Goal: Transaction & Acquisition: Book appointment/travel/reservation

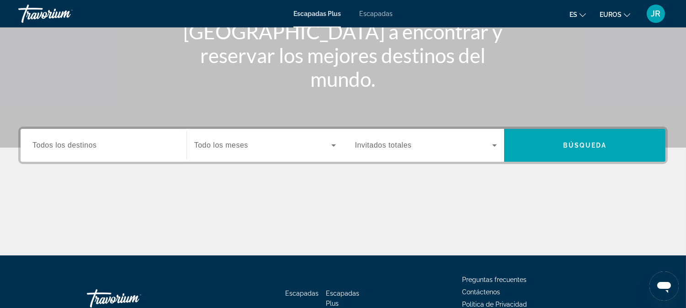
scroll to position [152, 0]
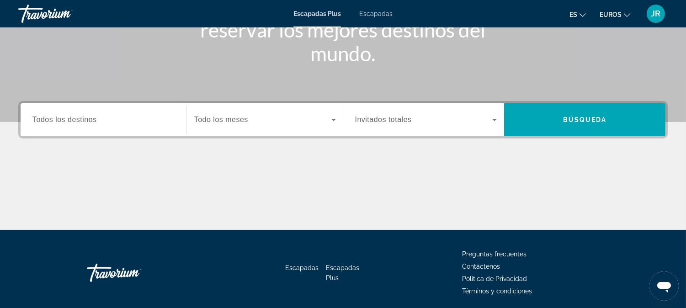
click at [69, 121] on span "Todos los destinos" at bounding box center [64, 120] width 64 height 8
click at [69, 121] on input "Destination Todos los destinos" at bounding box center [103, 120] width 142 height 11
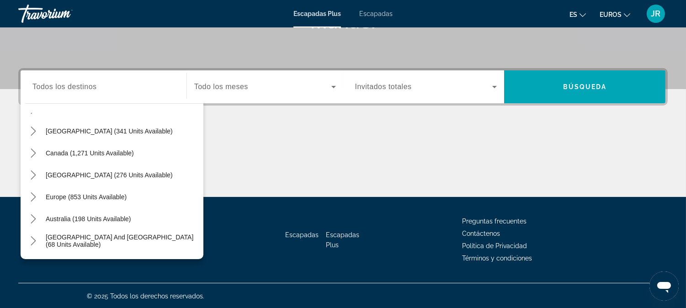
scroll to position [46, 0]
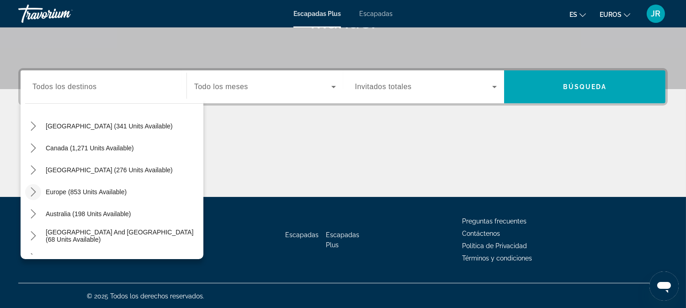
click at [33, 191] on icon "Toggle Europe (853 units available) submenu" at bounding box center [33, 192] width 9 height 9
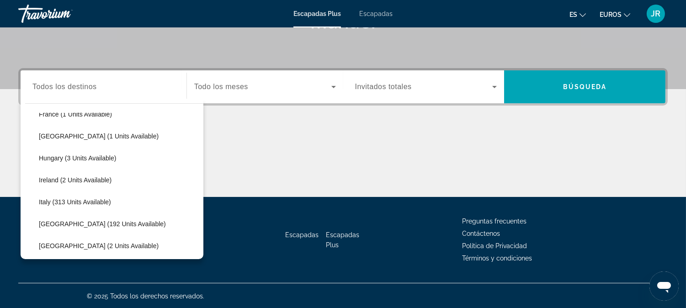
scroll to position [216, 0]
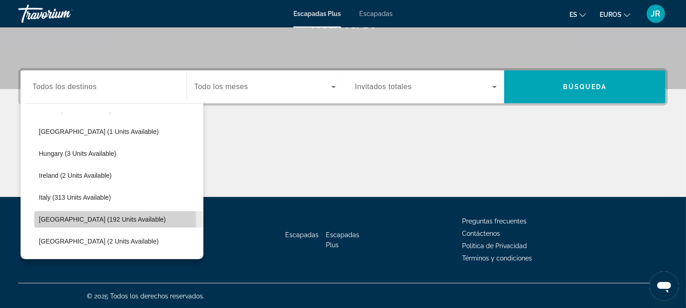
click at [83, 220] on span "Spain (192 units available)" at bounding box center [102, 219] width 127 height 7
type input "**********"
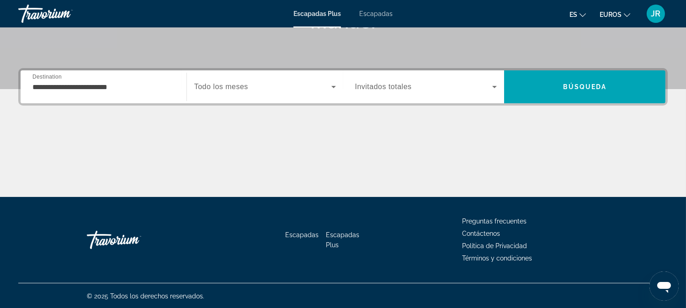
click at [234, 90] on span "Todo los meses" at bounding box center [221, 87] width 54 height 8
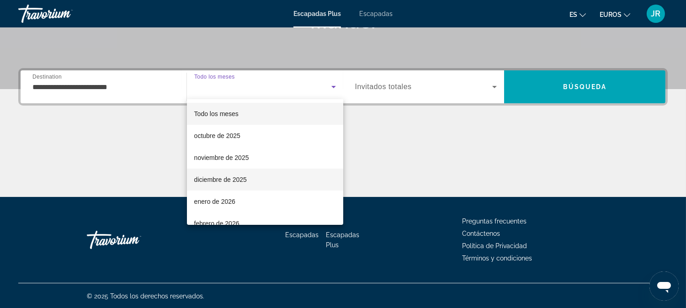
click at [220, 176] on font "diciembre de 2025" at bounding box center [220, 179] width 53 height 7
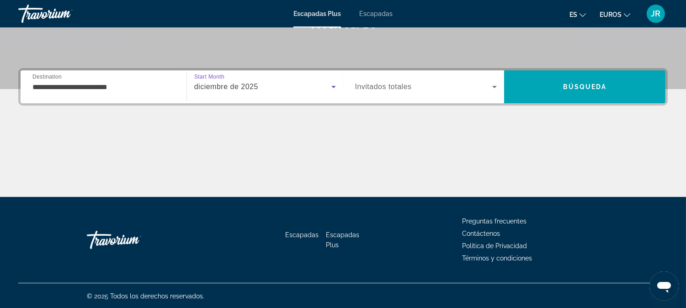
click at [394, 89] on span "Invitados totales" at bounding box center [383, 87] width 57 height 8
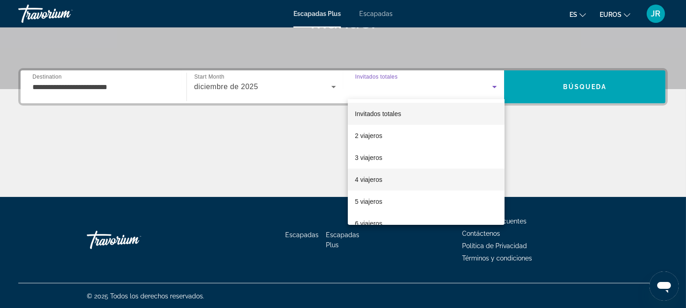
click at [368, 178] on font "4 viajeros" at bounding box center [368, 179] width 27 height 7
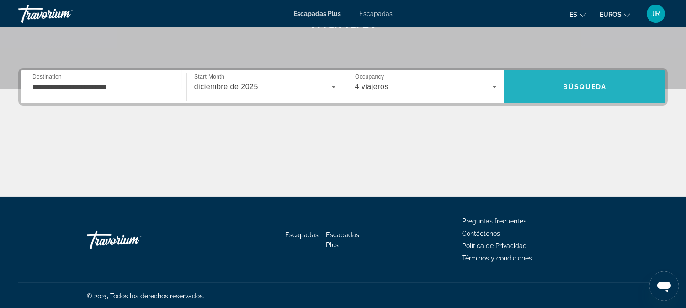
click at [581, 92] on span "Buscar" at bounding box center [584, 87] width 161 height 22
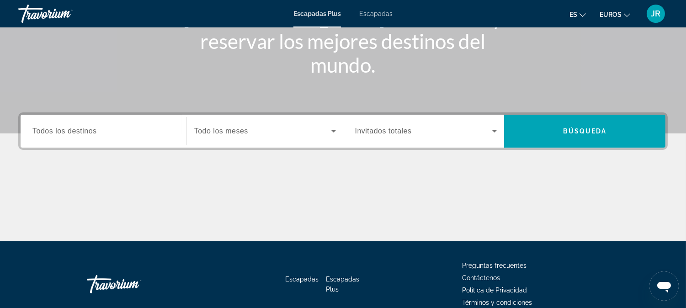
scroll to position [152, 0]
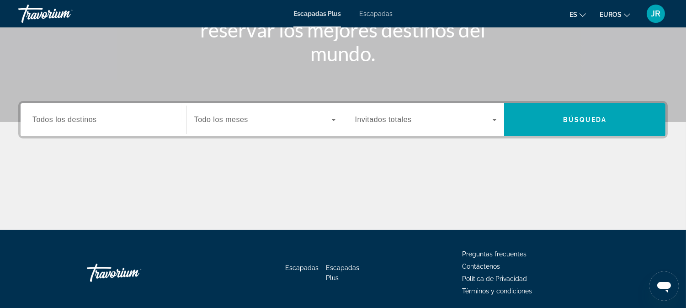
click at [77, 119] on span "Todos los destinos" at bounding box center [64, 120] width 64 height 8
click at [77, 119] on input "Destination Todos los destinos" at bounding box center [103, 120] width 142 height 11
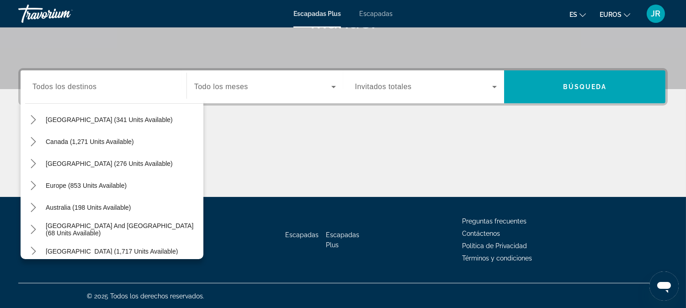
scroll to position [61, 0]
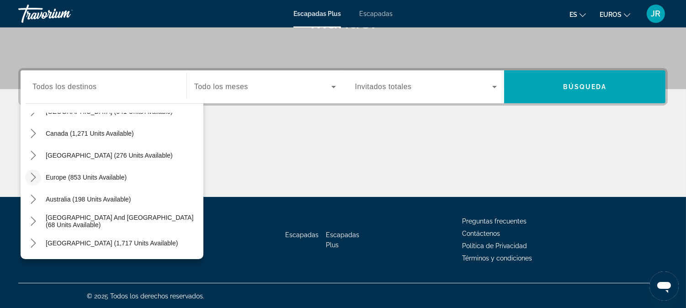
click at [34, 177] on icon "Toggle Europe (853 units available) submenu" at bounding box center [33, 177] width 5 height 9
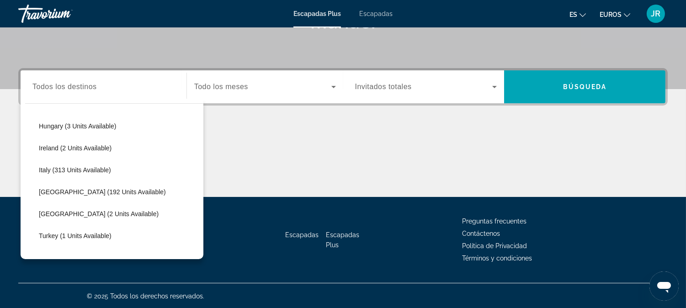
scroll to position [260, 0]
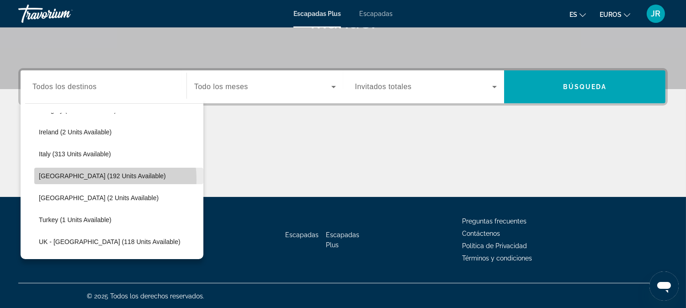
click at [84, 179] on span "Select destination: Spain (192 units available)" at bounding box center [118, 176] width 169 height 22
type input "**********"
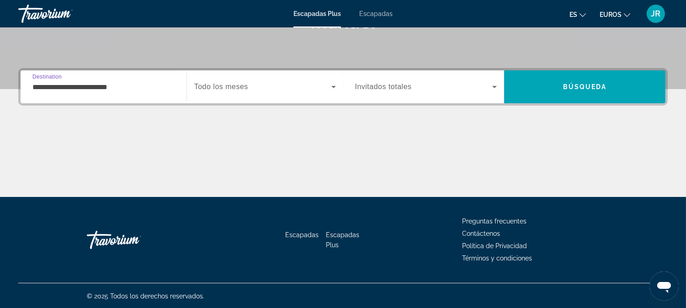
click at [220, 85] on span "Todo los meses" at bounding box center [221, 87] width 54 height 8
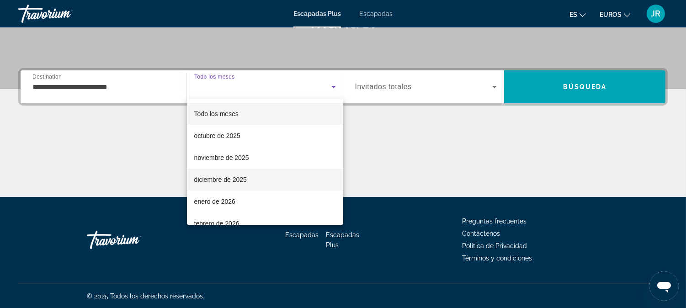
click at [217, 179] on font "diciembre de 2025" at bounding box center [220, 179] width 53 height 7
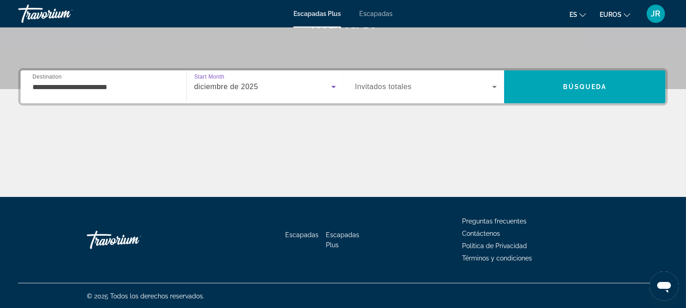
click at [391, 87] on span "Invitados totales" at bounding box center [383, 87] width 57 height 8
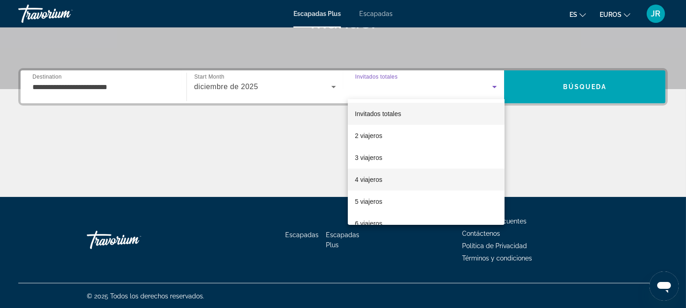
click at [370, 179] on font "4 viajeros" at bounding box center [368, 179] width 27 height 7
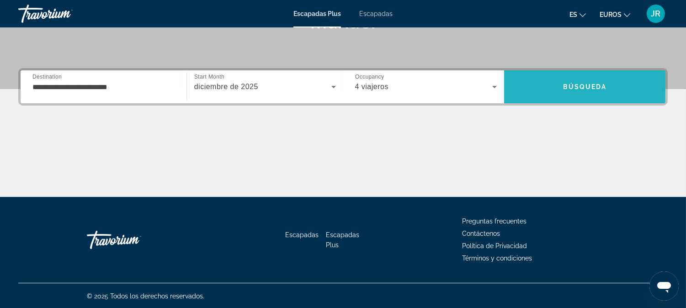
click at [583, 85] on span "Búsqueda" at bounding box center [585, 86] width 44 height 7
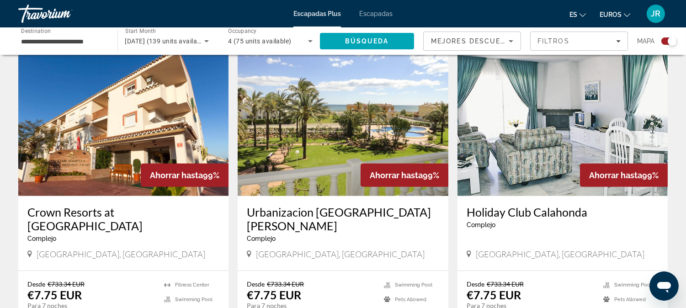
scroll to position [1270, 0]
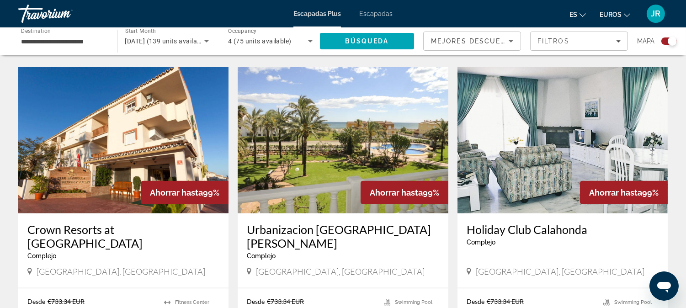
click at [327, 129] on img "Contenido principal" at bounding box center [343, 140] width 210 height 146
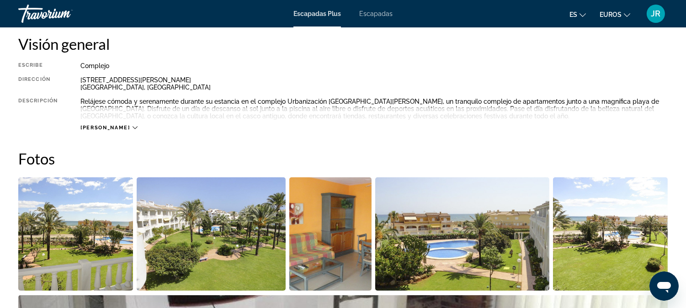
scroll to position [355, 0]
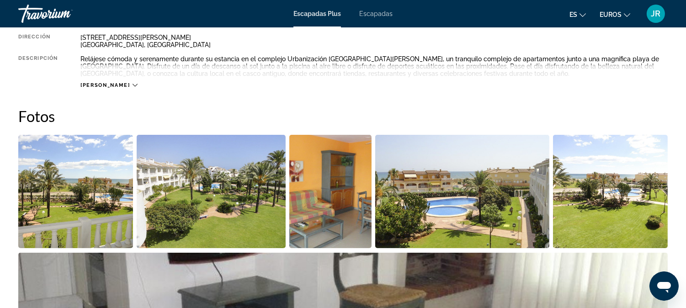
click at [52, 193] on img "Open full-screen image slider" at bounding box center [75, 191] width 115 height 113
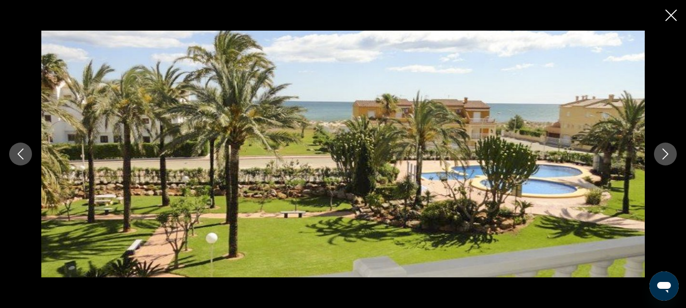
click at [667, 152] on icon "Next image" at bounding box center [665, 154] width 11 height 11
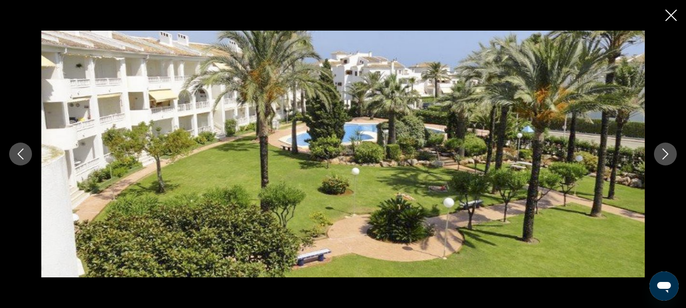
click at [667, 152] on icon "Next image" at bounding box center [665, 154] width 11 height 11
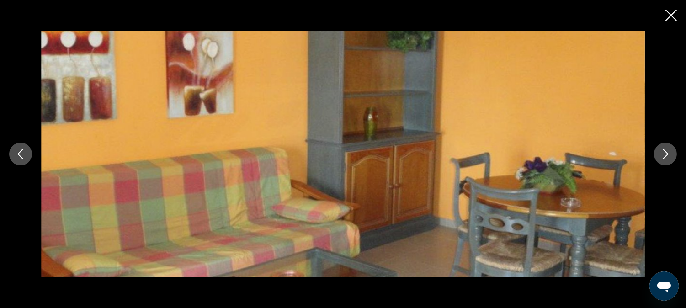
click at [667, 152] on icon "Next image" at bounding box center [665, 154] width 11 height 11
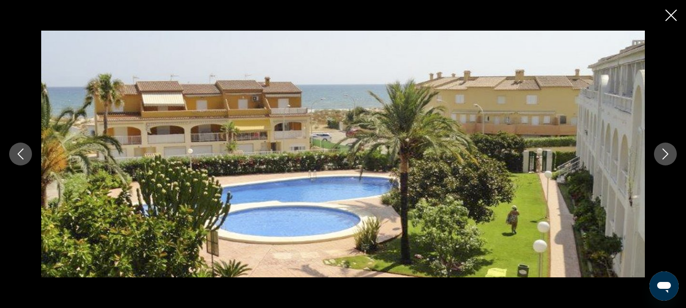
click at [667, 152] on icon "Next image" at bounding box center [665, 154] width 11 height 11
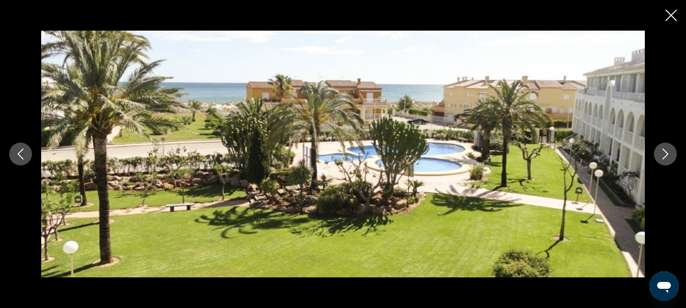
click at [670, 11] on icon "Close slideshow" at bounding box center [671, 15] width 11 height 11
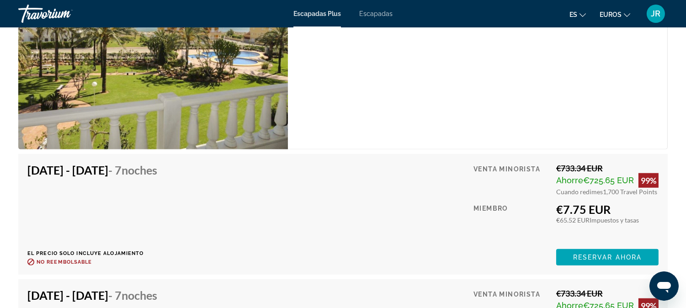
scroll to position [1626, 0]
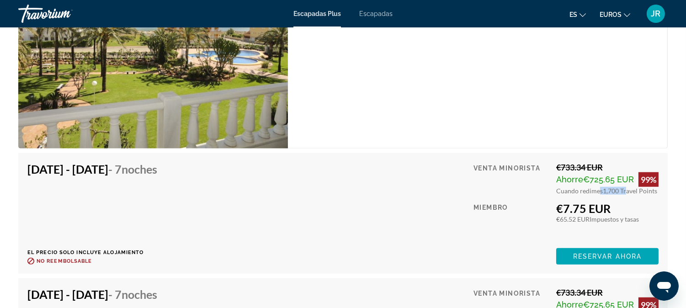
drag, startPoint x: 600, startPoint y: 188, endPoint x: 623, endPoint y: 190, distance: 23.4
click at [623, 190] on div "Cuando redimes 1,700 Travel Points" at bounding box center [608, 191] width 102 height 8
drag, startPoint x: 556, startPoint y: 206, endPoint x: 625, endPoint y: 203, distance: 69.1
click at [625, 203] on div "€7.75 EUR" at bounding box center [608, 209] width 102 height 14
click at [584, 208] on div "€7.75 EUR" at bounding box center [608, 209] width 102 height 14
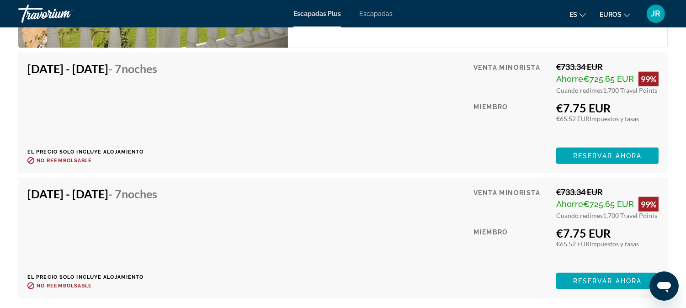
scroll to position [1727, 0]
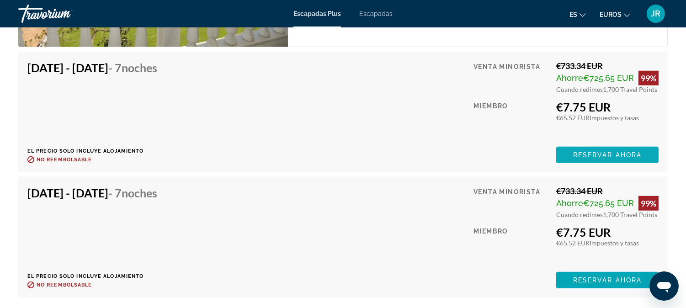
click at [607, 153] on span "Reservar ahora" at bounding box center [607, 154] width 69 height 7
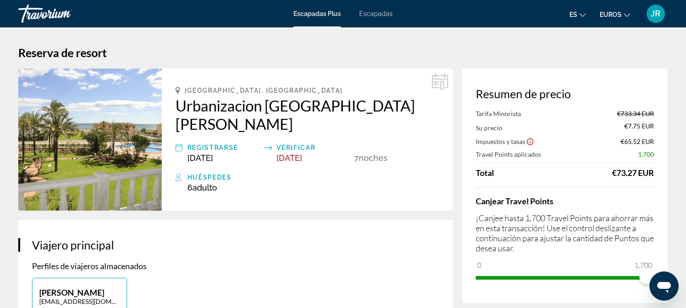
drag, startPoint x: 610, startPoint y: 173, endPoint x: 655, endPoint y: 172, distance: 44.8
click at [655, 172] on div "Resumen de precio Tarifa Minorista €733.34 EUR Su precio €7.75 EUR Impuestos y …" at bounding box center [565, 186] width 206 height 235
click at [580, 172] on div "Total €73.27 EUR" at bounding box center [565, 173] width 178 height 10
click at [592, 181] on div "Tarifa Minorista €733.34 EUR Su precio €7.75 EUR Impuestos y tasas €65.52 EUR T…" at bounding box center [565, 197] width 178 height 175
drag, startPoint x: 614, startPoint y: 172, endPoint x: 648, endPoint y: 172, distance: 34.3
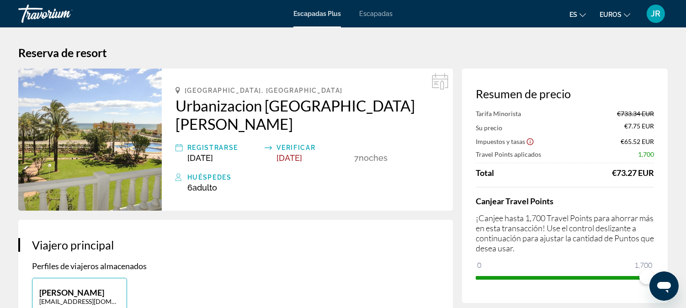
click at [654, 175] on div "Resumen de precio Tarifa Minorista €733.34 EUR Su precio €7.75 EUR Impuestos y …" at bounding box center [565, 186] width 206 height 235
drag, startPoint x: 182, startPoint y: 168, endPoint x: 221, endPoint y: 169, distance: 39.4
click at [221, 172] on div "Huéspedes 6 Adulto Adulto , Niño Niños" at bounding box center [308, 182] width 264 height 21
click at [229, 183] on div "6 Adulto Adulto , Niño Niños" at bounding box center [314, 188] width 252 height 10
drag, startPoint x: 186, startPoint y: 170, endPoint x: 220, endPoint y: 171, distance: 34.3
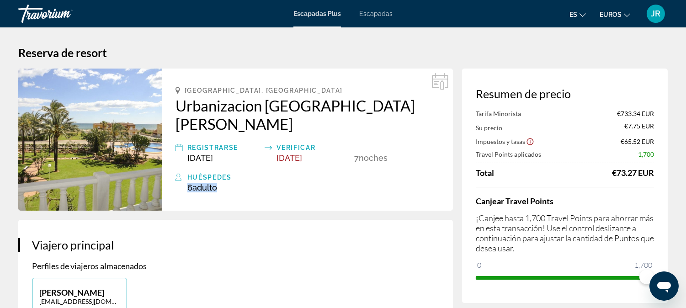
click at [220, 172] on div "Huéspedes 6 Adulto Adulto , Niño Niños" at bounding box center [308, 182] width 264 height 21
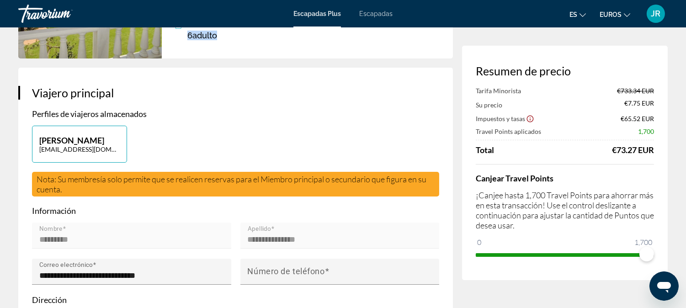
scroll to position [203, 0]
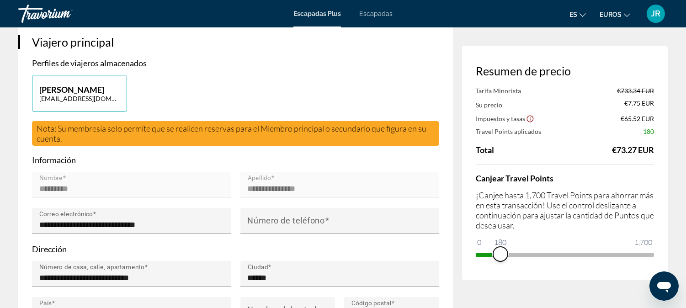
drag, startPoint x: 648, startPoint y: 259, endPoint x: 500, endPoint y: 263, distance: 147.8
click at [500, 263] on div "Resumen de precio Tarifa Minorista €733.34 EUR Su precio €7.75 EUR Impuestos y …" at bounding box center [565, 163] width 206 height 235
drag, startPoint x: 498, startPoint y: 253, endPoint x: 662, endPoint y: 257, distance: 163.3
click at [662, 257] on div "Resumen de precio Tarifa Minorista €733.34 EUR Su precio €660.78 EUR Impuestos …" at bounding box center [565, 163] width 206 height 235
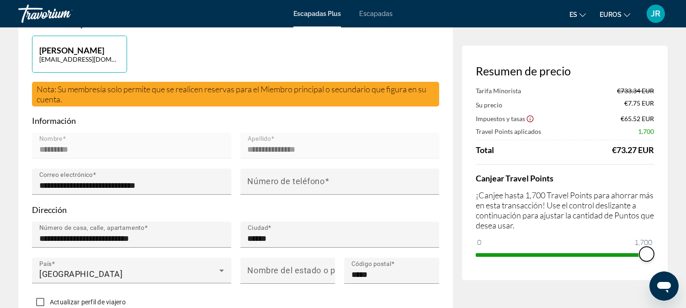
scroll to position [51, 0]
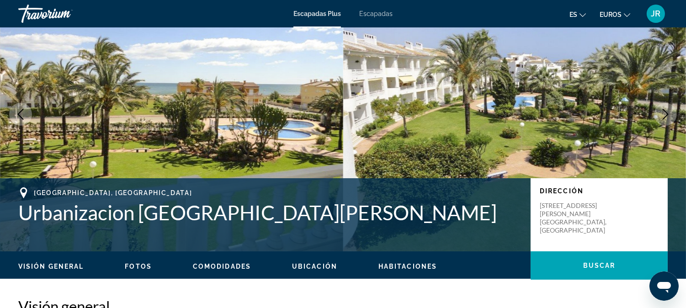
scroll to position [51, 0]
